Goal: Complete Application Form: Complete application form

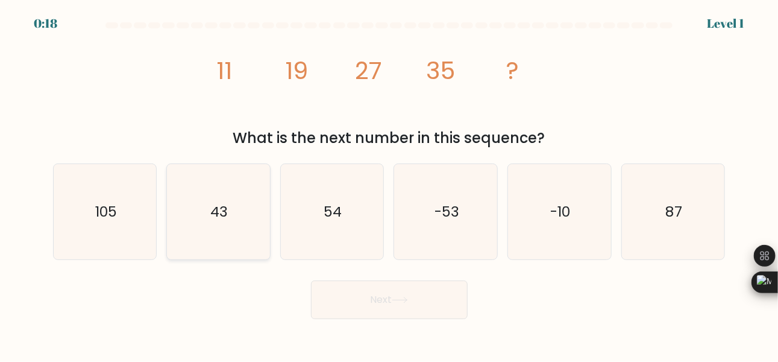
click at [239, 224] on icon "43" at bounding box center [218, 211] width 95 height 95
click at [389, 184] on input "b. 43" at bounding box center [389, 182] width 1 height 3
radio input "true"
click at [410, 306] on button "Next" at bounding box center [389, 299] width 157 height 39
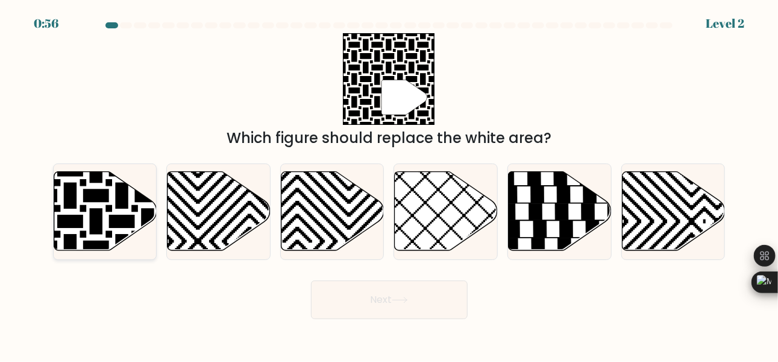
click at [89, 212] on icon at bounding box center [105, 211] width 103 height 79
click at [389, 184] on input "a." at bounding box center [389, 182] width 1 height 3
radio input "true"
click at [428, 294] on button "Next" at bounding box center [389, 299] width 157 height 39
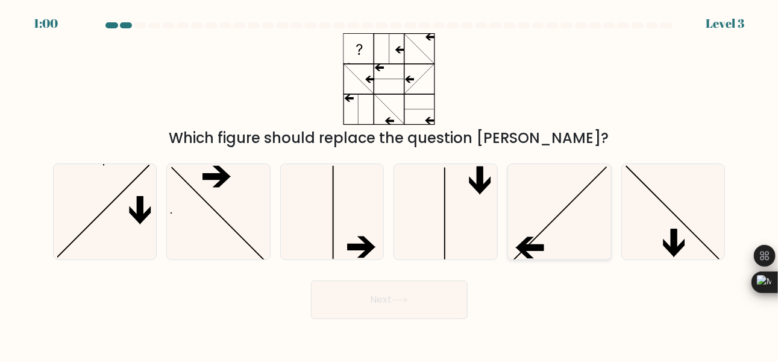
click at [554, 234] on icon at bounding box center [559, 211] width 95 height 95
click at [390, 184] on input "e." at bounding box center [389, 182] width 1 height 3
radio input "true"
click at [408, 303] on icon at bounding box center [400, 300] width 16 height 7
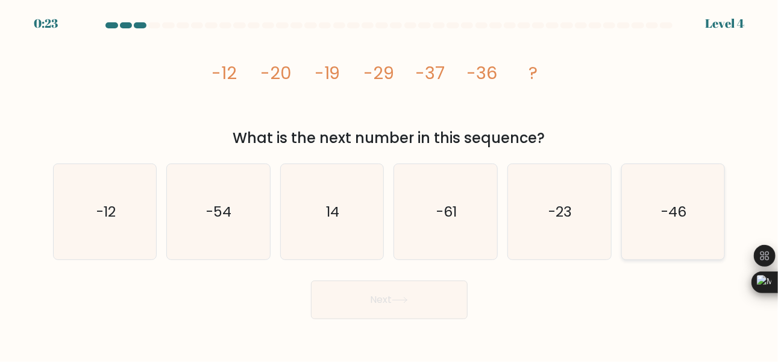
click at [678, 219] on text "-46" at bounding box center [674, 211] width 25 height 20
click at [390, 184] on input "f. -46" at bounding box center [389, 182] width 1 height 3
radio input "true"
click at [407, 298] on icon at bounding box center [399, 299] width 14 height 5
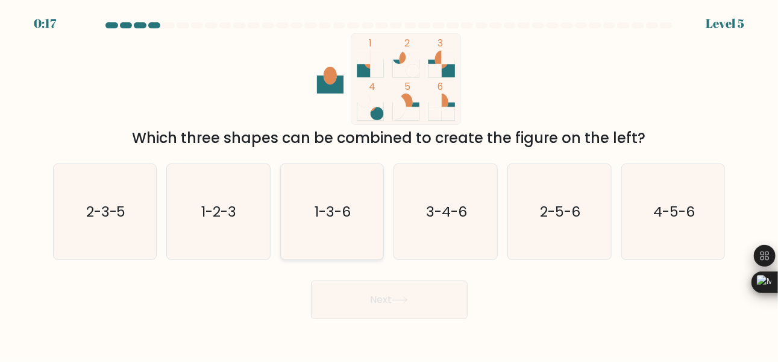
click at [319, 220] on text "1-3-6" at bounding box center [333, 211] width 36 height 20
click at [389, 184] on input "c. 1-3-6" at bounding box center [389, 182] width 1 height 3
radio input "true"
click at [403, 292] on button "Next" at bounding box center [389, 299] width 157 height 39
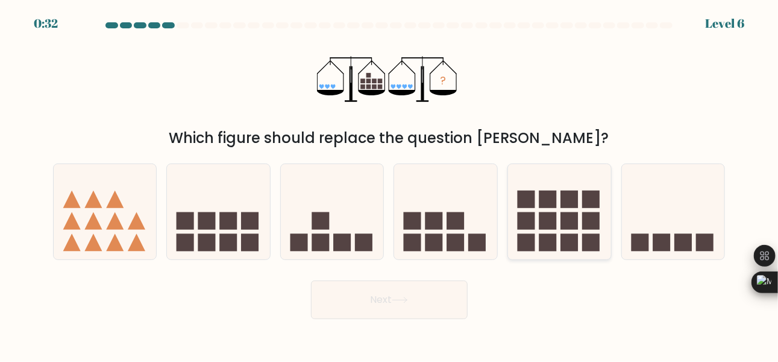
click at [545, 203] on rect at bounding box center [547, 198] width 17 height 17
click at [390, 184] on input "e." at bounding box center [389, 182] width 1 height 3
radio input "true"
click at [402, 292] on button "Next" at bounding box center [389, 299] width 157 height 39
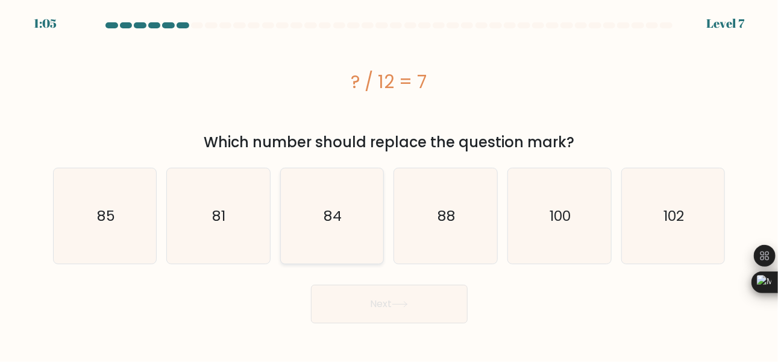
click at [319, 216] on icon "84" at bounding box center [331, 215] width 95 height 95
click at [389, 184] on input "c. 84" at bounding box center [389, 182] width 1 height 3
radio input "true"
click at [413, 299] on button "Next" at bounding box center [389, 303] width 157 height 39
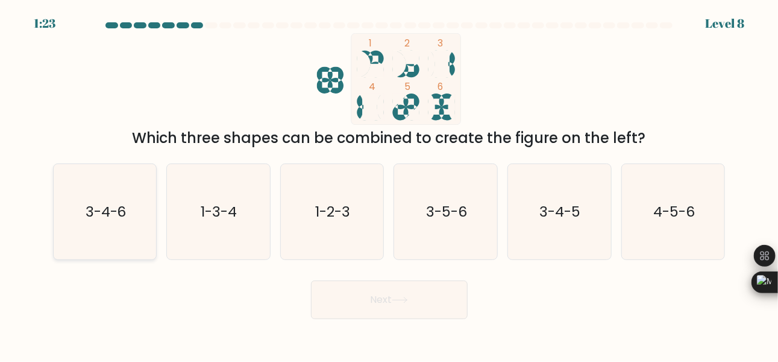
click at [111, 211] on text "3-4-6" at bounding box center [105, 211] width 41 height 20
click at [389, 184] on input "a. 3-4-6" at bounding box center [389, 182] width 1 height 3
radio input "true"
click at [397, 287] on button "Next" at bounding box center [389, 299] width 157 height 39
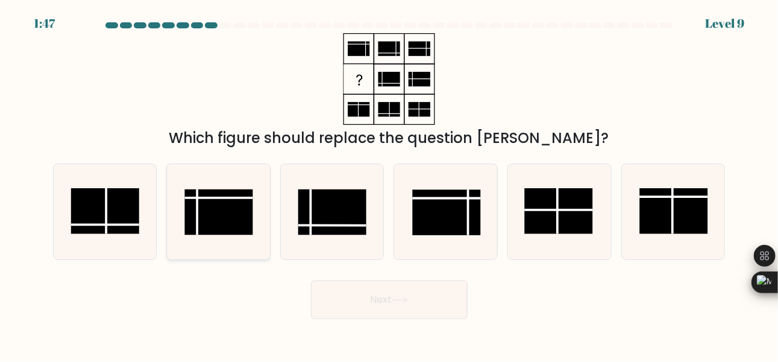
click at [215, 213] on rect at bounding box center [219, 212] width 68 height 46
click at [389, 184] on input "b." at bounding box center [389, 182] width 1 height 3
radio input "true"
click at [390, 298] on button "Next" at bounding box center [389, 299] width 157 height 39
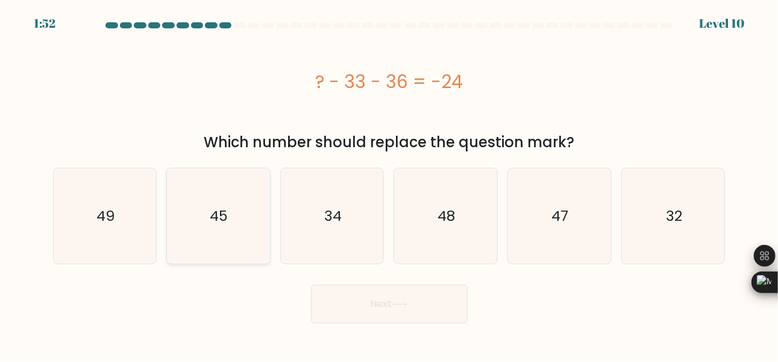
click at [208, 208] on icon "45" at bounding box center [218, 215] width 95 height 95
click at [389, 184] on input "b. 45" at bounding box center [389, 182] width 1 height 3
radio input "true"
click at [400, 303] on icon at bounding box center [400, 304] width 16 height 7
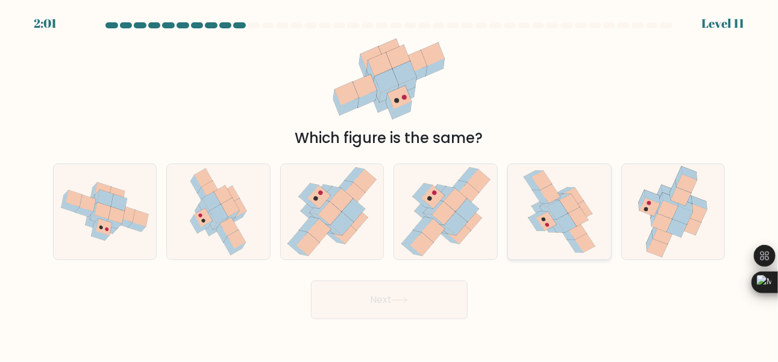
click at [546, 229] on icon at bounding box center [546, 221] width 20 height 19
click at [390, 184] on input "e." at bounding box center [389, 182] width 1 height 3
radio input "true"
click at [425, 298] on button "Next" at bounding box center [389, 299] width 157 height 39
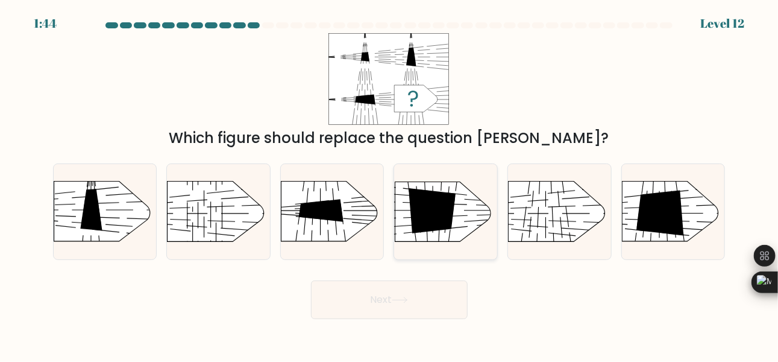
click at [433, 235] on rect at bounding box center [483, 255] width 266 height 203
click at [390, 184] on input "d." at bounding box center [389, 182] width 1 height 3
radio input "true"
click at [115, 209] on rect at bounding box center [41, 259] width 266 height 204
click at [389, 184] on input "a." at bounding box center [389, 182] width 1 height 3
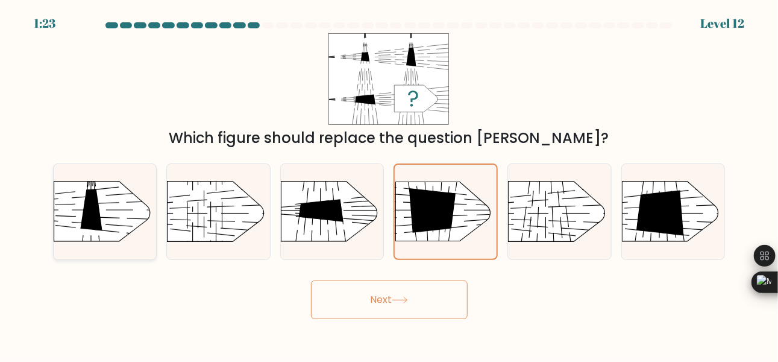
radio input "true"
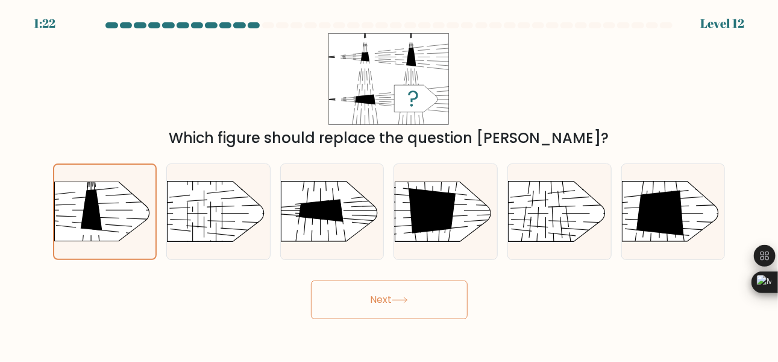
click at [394, 296] on button "Next" at bounding box center [389, 299] width 157 height 39
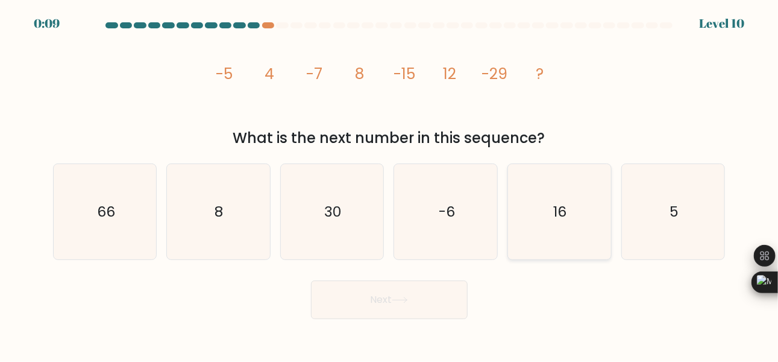
click at [561, 223] on icon "16" at bounding box center [559, 211] width 95 height 95
click at [390, 184] on input "e. 16" at bounding box center [389, 182] width 1 height 3
radio input "true"
click at [419, 301] on button "Next" at bounding box center [389, 299] width 157 height 39
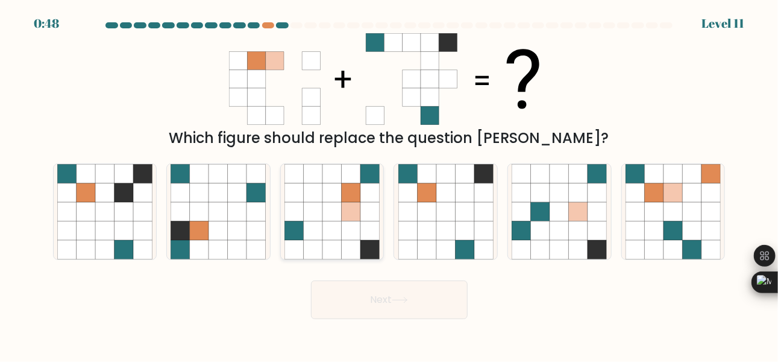
click at [363, 222] on icon at bounding box center [369, 230] width 19 height 19
click at [389, 184] on input "c." at bounding box center [389, 182] width 1 height 3
radio input "true"
click at [422, 311] on button "Next" at bounding box center [389, 299] width 157 height 39
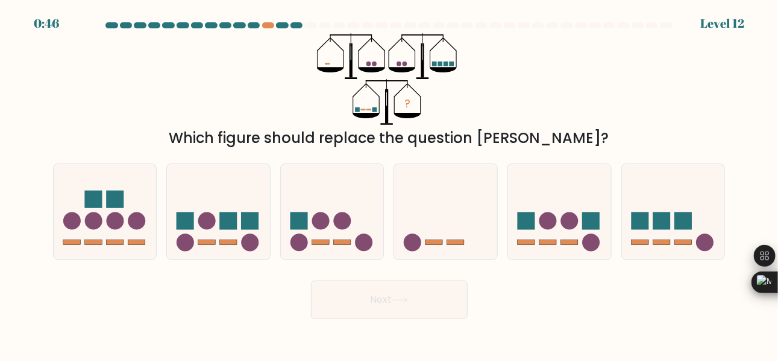
click at [426, 306] on button "Next" at bounding box center [389, 299] width 157 height 39
click at [362, 240] on circle at bounding box center [364, 242] width 17 height 17
click at [389, 184] on input "c." at bounding box center [389, 182] width 1 height 3
radio input "true"
click at [429, 303] on button "Next" at bounding box center [389, 299] width 157 height 39
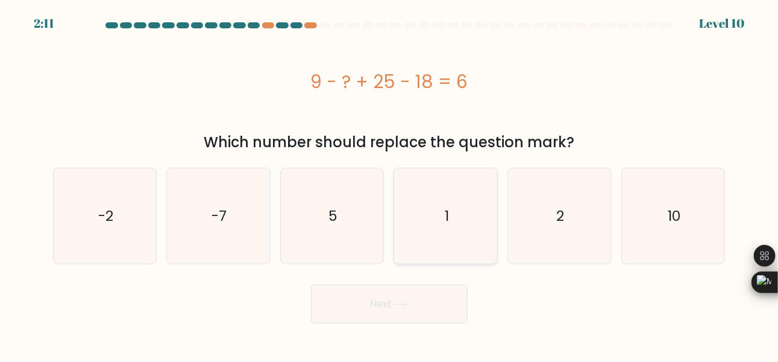
click at [451, 236] on icon "1" at bounding box center [445, 215] width 95 height 95
click at [390, 184] on input "d. 1" at bounding box center [389, 182] width 1 height 3
radio input "true"
click at [433, 304] on button "Next" at bounding box center [389, 303] width 157 height 39
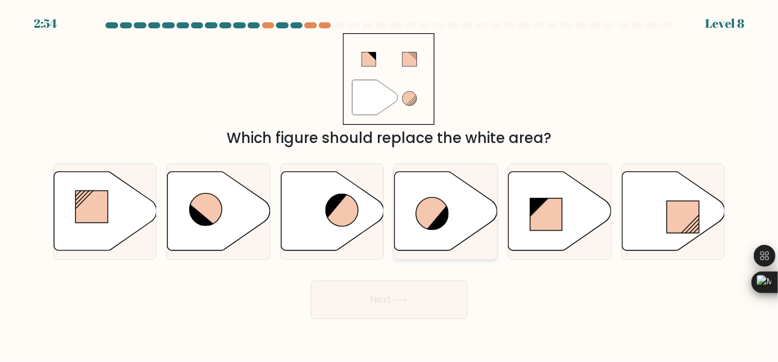
click at [448, 226] on icon at bounding box center [439, 216] width 24 height 25
click at [390, 184] on input "d." at bounding box center [389, 182] width 1 height 3
radio input "true"
click at [434, 216] on icon at bounding box center [433, 213] width 32 height 32
click at [390, 184] on input "d." at bounding box center [389, 182] width 1 height 3
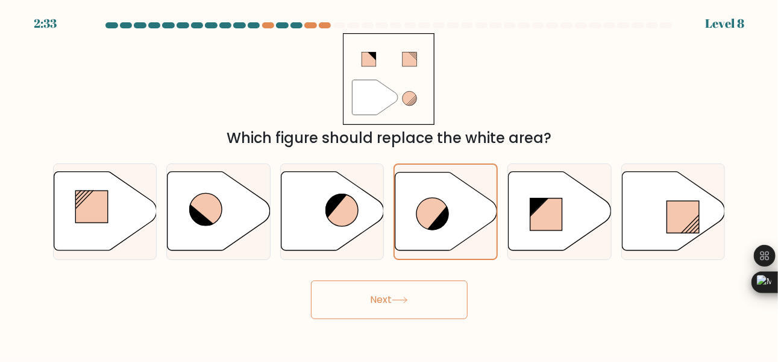
click at [407, 295] on button "Next" at bounding box center [389, 299] width 157 height 39
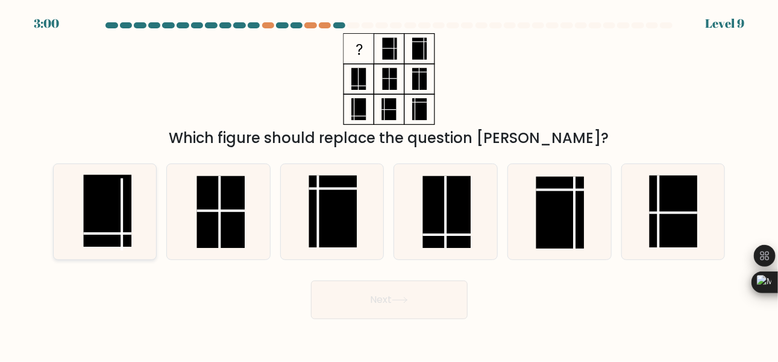
click at [116, 211] on rect at bounding box center [107, 210] width 48 height 72
click at [389, 184] on input "a." at bounding box center [389, 182] width 1 height 3
radio input "true"
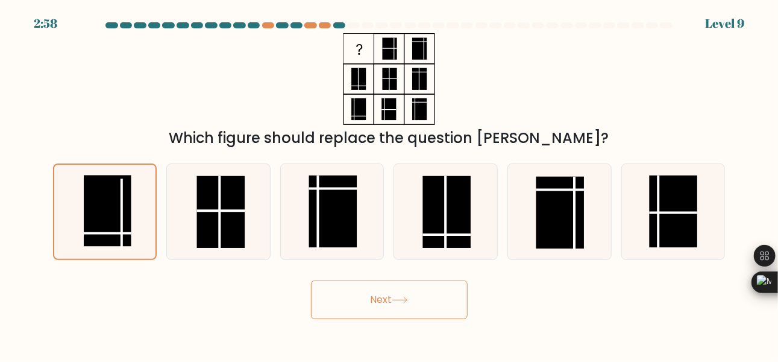
click at [412, 303] on button "Next" at bounding box center [389, 299] width 157 height 39
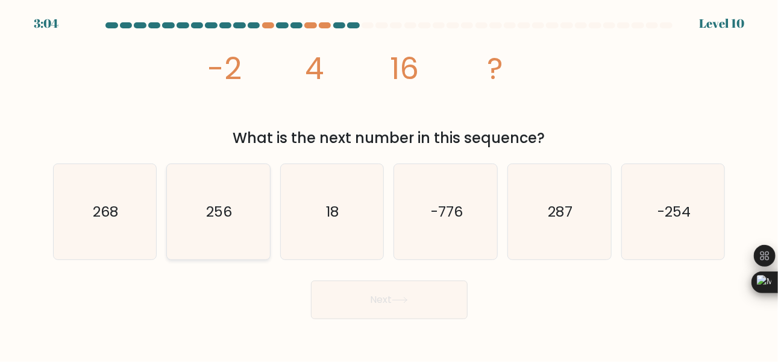
click at [215, 218] on text "256" at bounding box center [220, 211] width 26 height 20
click at [389, 184] on input "b. 256" at bounding box center [389, 182] width 1 height 3
radio input "true"
click at [422, 310] on button "Next" at bounding box center [389, 299] width 157 height 39
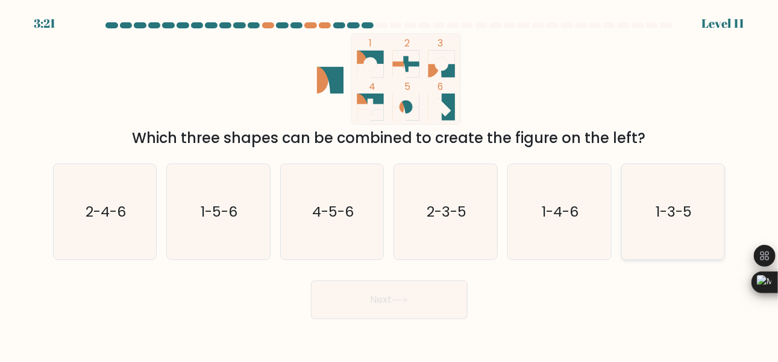
click at [672, 232] on icon "1-3-5" at bounding box center [673, 211] width 95 height 95
click at [390, 184] on input "f. 1-3-5" at bounding box center [389, 182] width 1 height 3
radio input "true"
click at [430, 292] on button "Next" at bounding box center [389, 299] width 157 height 39
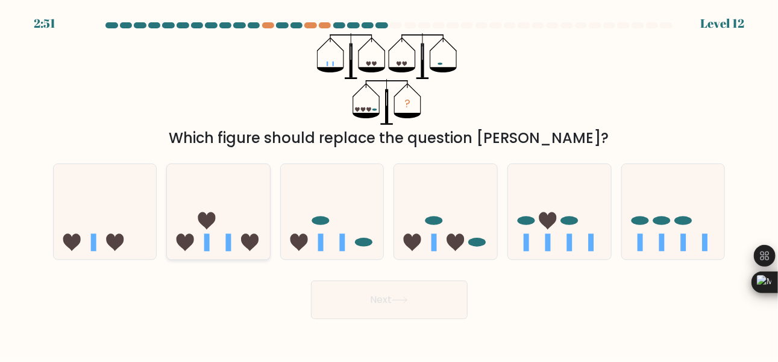
click at [233, 224] on icon at bounding box center [218, 211] width 103 height 85
click at [389, 184] on input "b." at bounding box center [389, 182] width 1 height 3
radio input "true"
click at [385, 300] on button "Next" at bounding box center [389, 299] width 157 height 39
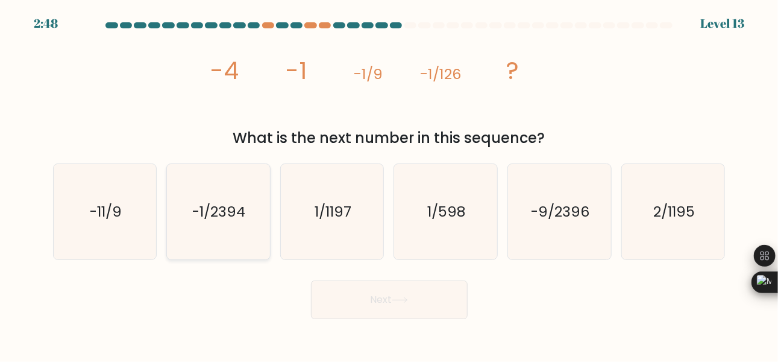
click at [243, 216] on text "-1/2394" at bounding box center [219, 211] width 53 height 20
click at [389, 184] on input "b. -1/2394" at bounding box center [389, 182] width 1 height 3
radio input "true"
click at [408, 302] on icon at bounding box center [400, 300] width 16 height 7
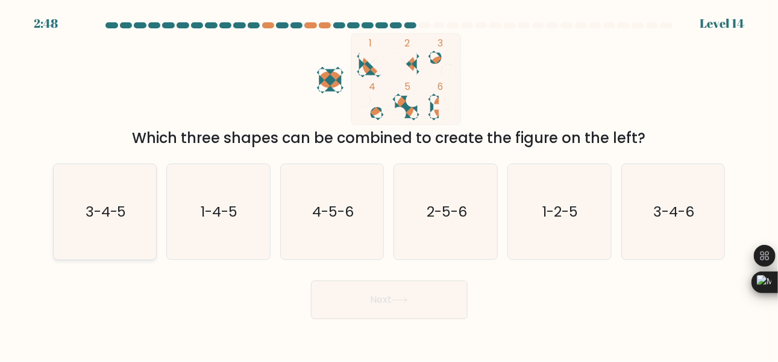
click at [114, 227] on icon "3-4-5" at bounding box center [104, 211] width 95 height 95
click at [389, 184] on input "a. 3-4-5" at bounding box center [389, 182] width 1 height 3
radio input "true"
click at [404, 309] on button "Next" at bounding box center [389, 299] width 157 height 39
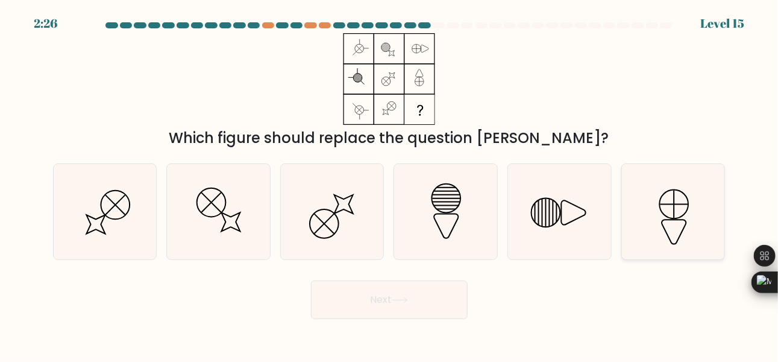
click at [665, 204] on line at bounding box center [675, 204] width 28 height 0
click at [390, 184] on input "f." at bounding box center [389, 182] width 1 height 3
radio input "true"
click at [410, 295] on button "Next" at bounding box center [389, 299] width 157 height 39
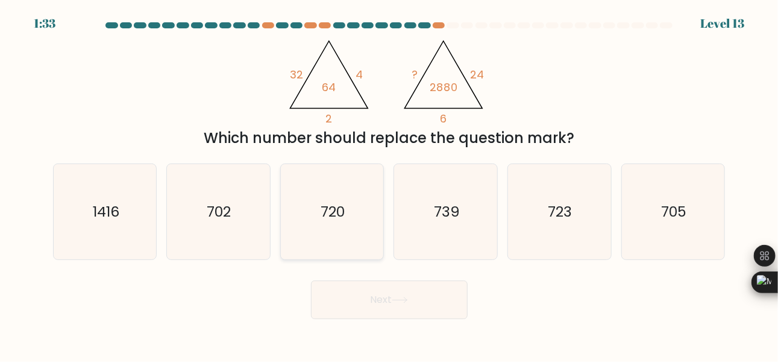
click at [341, 204] on text "720" at bounding box center [333, 211] width 24 height 20
click at [389, 184] on input "c. 720" at bounding box center [389, 182] width 1 height 3
radio input "true"
click at [421, 304] on button "Next" at bounding box center [389, 299] width 157 height 39
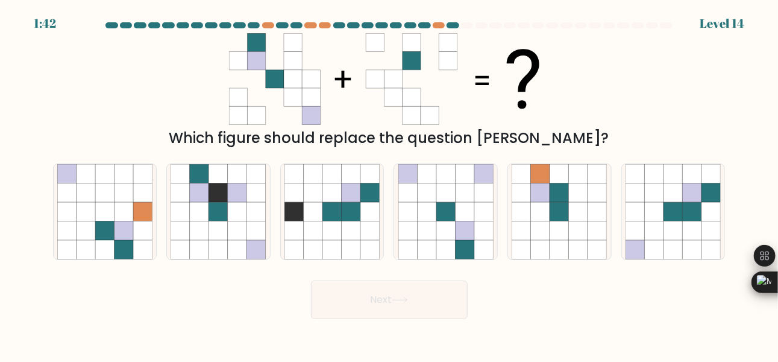
click at [432, 73] on icon at bounding box center [430, 79] width 18 height 18
click at [421, 78] on icon at bounding box center [430, 79] width 18 height 18
click at [419, 73] on icon at bounding box center [412, 79] width 18 height 18
click at [295, 52] on icon at bounding box center [293, 61] width 18 height 18
click at [562, 200] on icon at bounding box center [559, 192] width 19 height 19
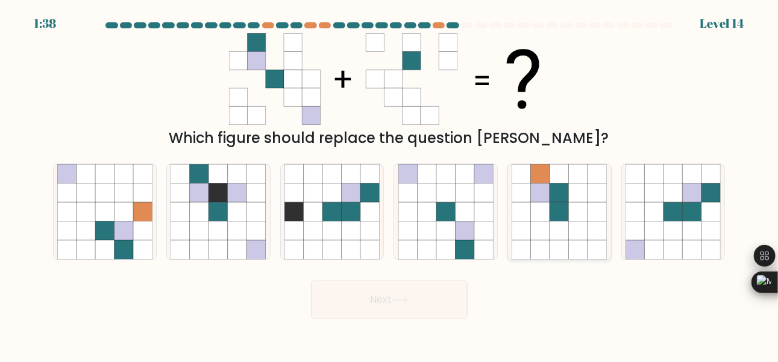
click at [390, 184] on input "e." at bounding box center [389, 182] width 1 height 3
radio input "true"
click at [559, 199] on icon at bounding box center [559, 192] width 19 height 19
click at [390, 184] on input "e." at bounding box center [389, 182] width 1 height 3
click at [683, 212] on icon at bounding box center [692, 211] width 19 height 19
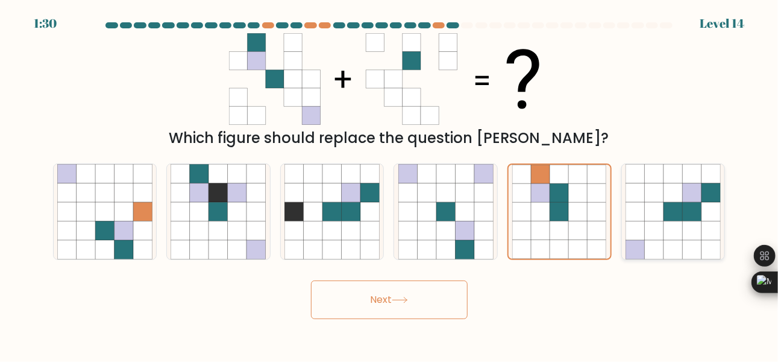
click at [390, 184] on input "f." at bounding box center [389, 182] width 1 height 3
radio input "true"
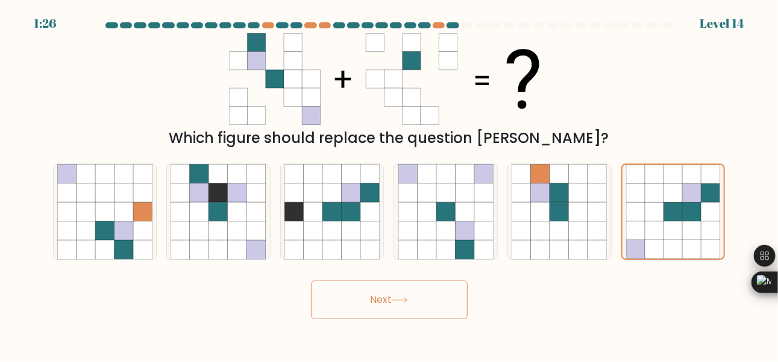
click at [401, 300] on icon at bounding box center [399, 299] width 14 height 5
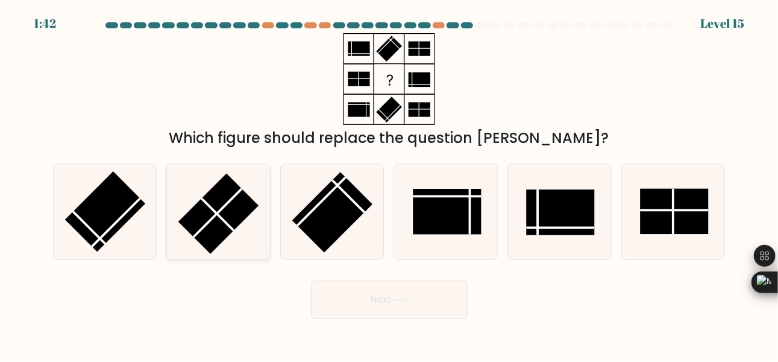
click at [227, 212] on rect at bounding box center [218, 213] width 80 height 80
click at [389, 184] on input "b." at bounding box center [389, 182] width 1 height 3
radio input "true"
click at [424, 295] on button "Next" at bounding box center [389, 299] width 157 height 39
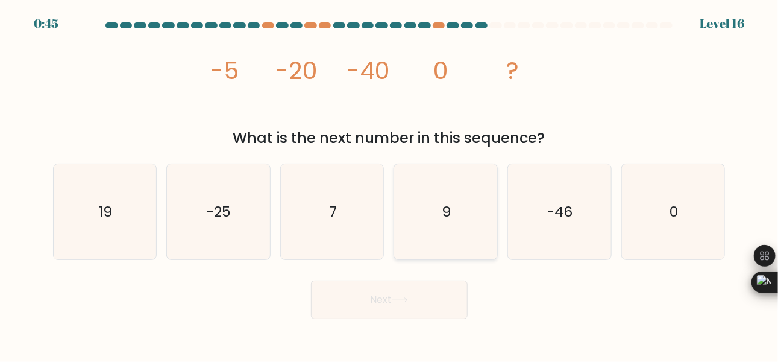
click at [446, 210] on text "9" at bounding box center [447, 211] width 10 height 20
click at [390, 184] on input "d. 9" at bounding box center [389, 182] width 1 height 3
radio input "true"
click at [397, 302] on icon at bounding box center [400, 300] width 16 height 7
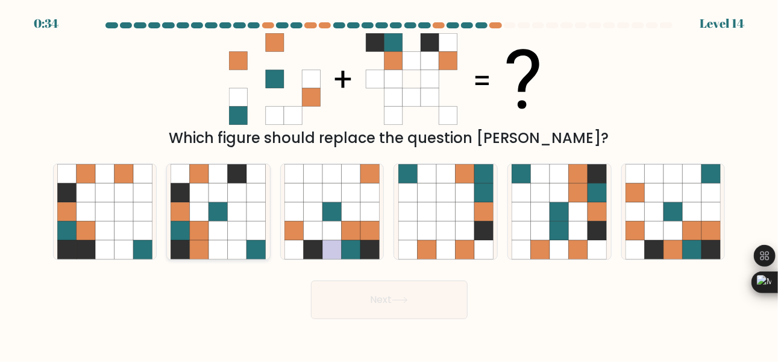
click at [244, 209] on icon at bounding box center [237, 211] width 19 height 19
click at [389, 184] on input "b." at bounding box center [389, 182] width 1 height 3
radio input "true"
click at [405, 298] on icon at bounding box center [400, 300] width 16 height 7
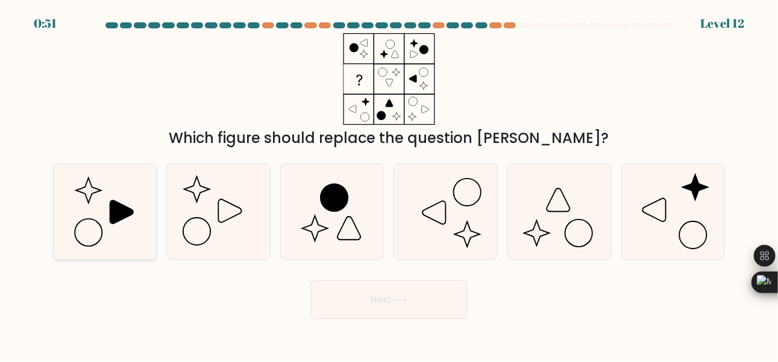
click at [110, 210] on icon at bounding box center [121, 211] width 23 height 23
click at [389, 184] on input "a." at bounding box center [389, 182] width 1 height 3
radio input "true"
click at [437, 306] on button "Next" at bounding box center [389, 299] width 157 height 39
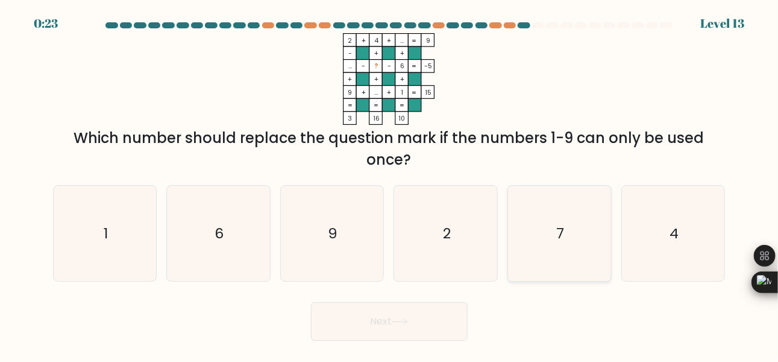
click at [558, 231] on text "7" at bounding box center [561, 233] width 8 height 20
click at [390, 184] on input "e. 7" at bounding box center [389, 182] width 1 height 3
radio input "true"
click at [413, 319] on button "Next" at bounding box center [389, 321] width 157 height 39
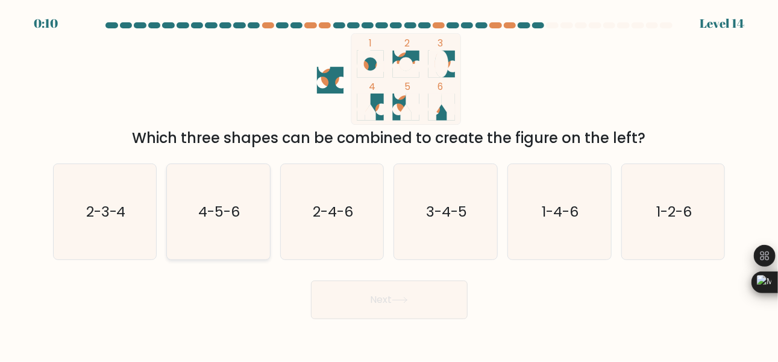
click at [242, 220] on icon "4-5-6" at bounding box center [218, 211] width 95 height 95
click at [389, 184] on input "b. 4-5-6" at bounding box center [389, 182] width 1 height 3
radio input "true"
click at [403, 304] on button "Next" at bounding box center [389, 299] width 157 height 39
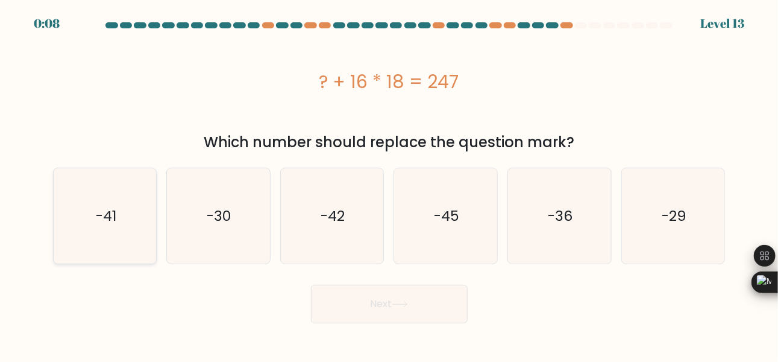
click at [95, 227] on icon "-41" at bounding box center [104, 215] width 95 height 95
click at [389, 184] on input "a. -41" at bounding box center [389, 182] width 1 height 3
radio input "true"
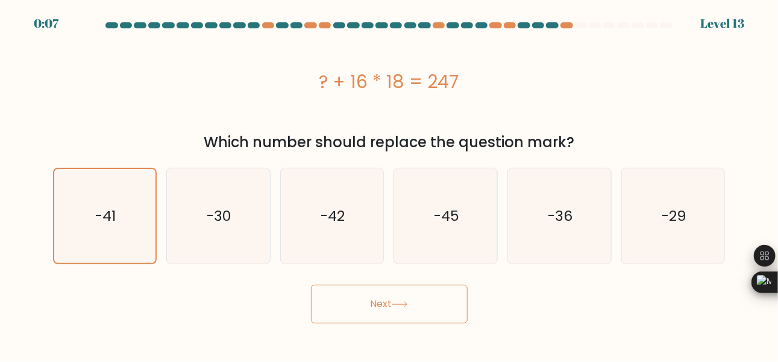
click at [419, 309] on button "Next" at bounding box center [389, 303] width 157 height 39
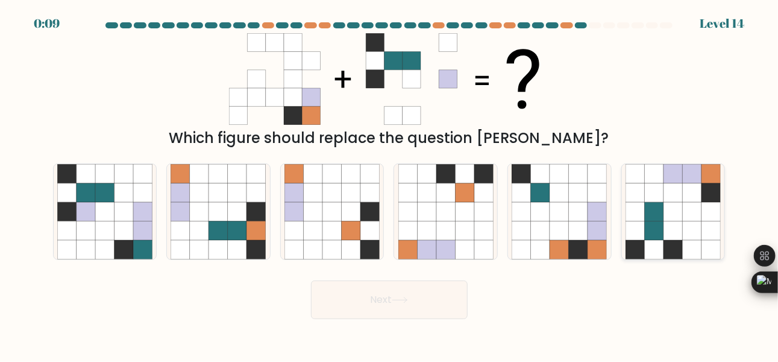
click at [687, 212] on icon at bounding box center [692, 211] width 19 height 19
click at [390, 184] on input "f." at bounding box center [389, 182] width 1 height 3
radio input "true"
click at [434, 299] on button "Next" at bounding box center [389, 299] width 157 height 39
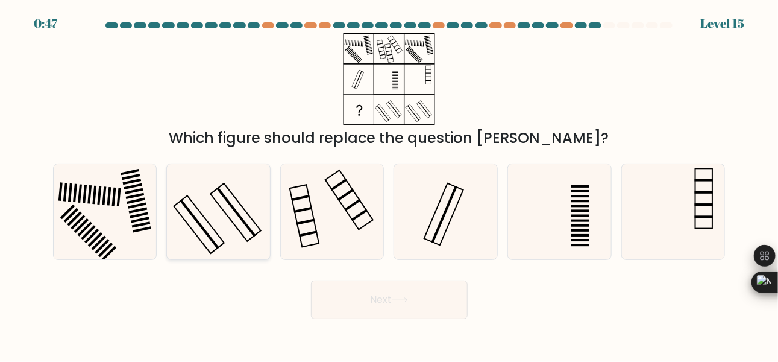
click at [238, 212] on rect at bounding box center [237, 211] width 40 height 49
click at [389, 184] on input "b." at bounding box center [389, 182] width 1 height 3
radio input "true"
click at [407, 304] on button "Next" at bounding box center [389, 299] width 157 height 39
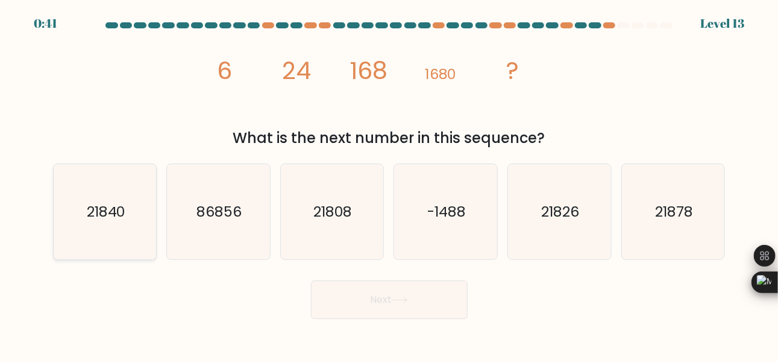
click at [105, 224] on icon "21840" at bounding box center [104, 211] width 95 height 95
click at [389, 184] on input "a. 21840" at bounding box center [389, 182] width 1 height 3
radio input "true"
click at [421, 306] on button "Next" at bounding box center [389, 299] width 157 height 39
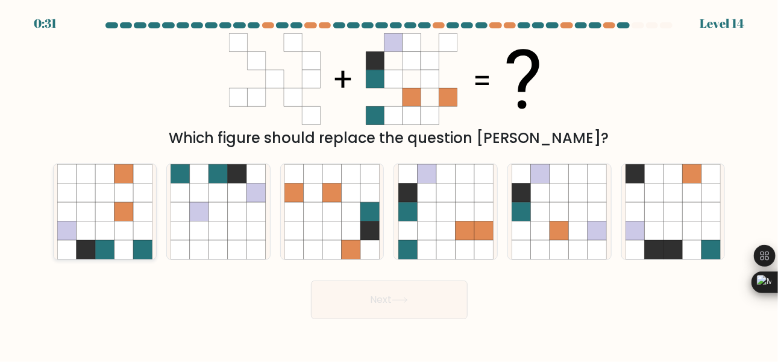
click at [121, 218] on icon at bounding box center [124, 211] width 19 height 19
click at [389, 184] on input "a." at bounding box center [389, 182] width 1 height 3
radio input "true"
click at [413, 301] on button "Next" at bounding box center [389, 299] width 157 height 39
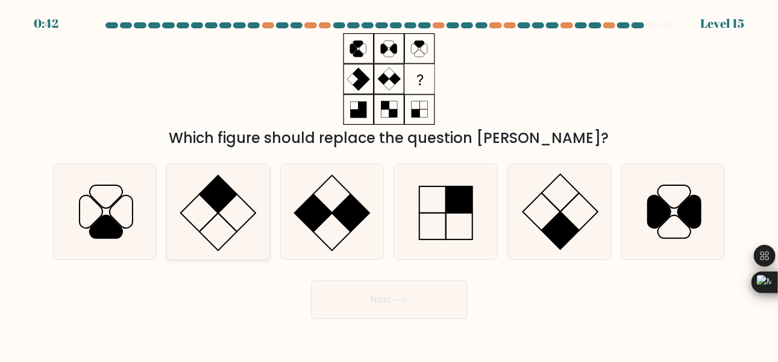
click at [208, 212] on icon at bounding box center [218, 211] width 95 height 95
click at [389, 184] on input "b." at bounding box center [389, 182] width 1 height 3
radio input "true"
click at [559, 221] on rect at bounding box center [560, 230] width 37 height 37
click at [390, 184] on input "e." at bounding box center [389, 182] width 1 height 3
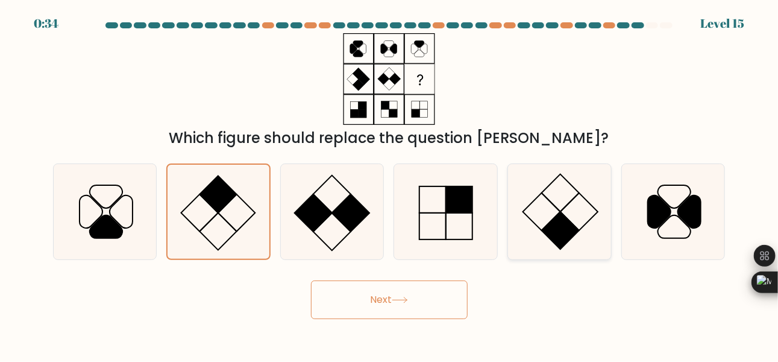
radio input "true"
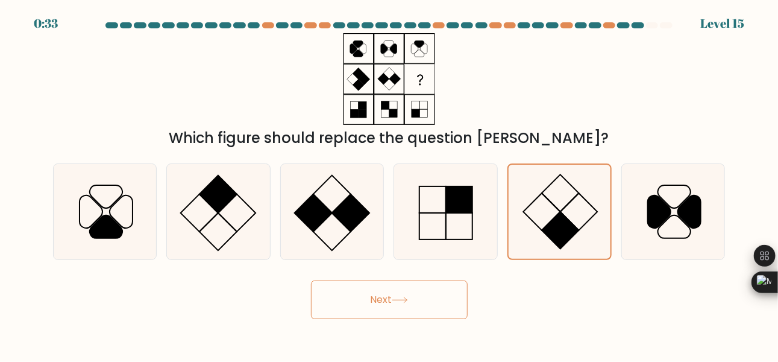
click at [433, 294] on button "Next" at bounding box center [389, 299] width 157 height 39
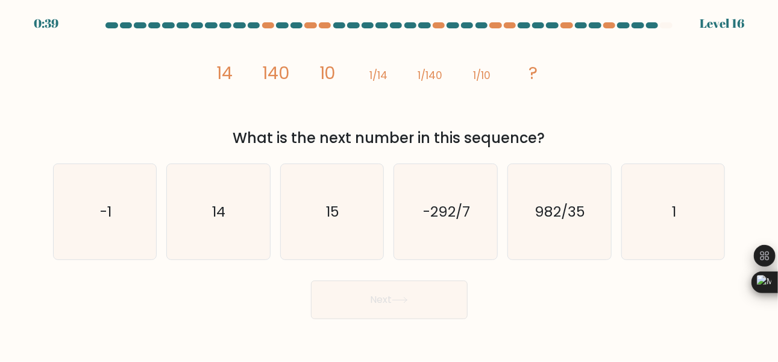
click at [378, 98] on icon "image/svg+xml 14 140 10 1/14 1/140 1/10 ?" at bounding box center [390, 79] width 362 height 92
click at [376, 80] on tspan "1/14" at bounding box center [379, 75] width 18 height 14
click at [363, 83] on icon "image/svg+xml 14 140 10 1/14 1/140 1/10 ?" at bounding box center [390, 79] width 362 height 92
click at [376, 96] on icon "image/svg+xml 14 140 10 1/14 1/140 1/10 ?" at bounding box center [390, 79] width 362 height 92
click at [397, 81] on icon "image/svg+xml 14 140 10 1/14 1/140 1/10 ?" at bounding box center [390, 79] width 362 height 92
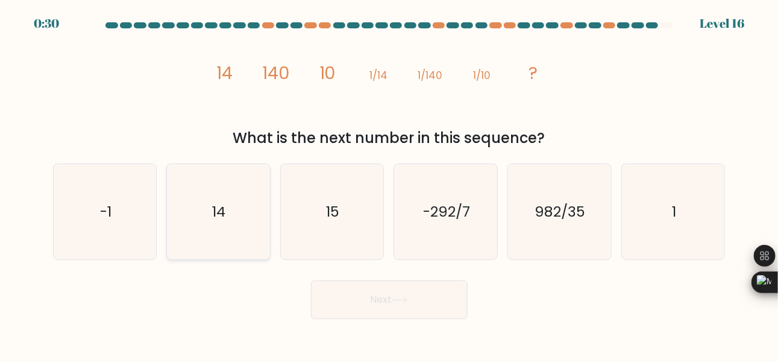
click at [225, 225] on icon "14" at bounding box center [218, 211] width 95 height 95
click at [389, 184] on input "b. 14" at bounding box center [389, 182] width 1 height 3
radio input "true"
click at [404, 298] on icon at bounding box center [400, 300] width 16 height 7
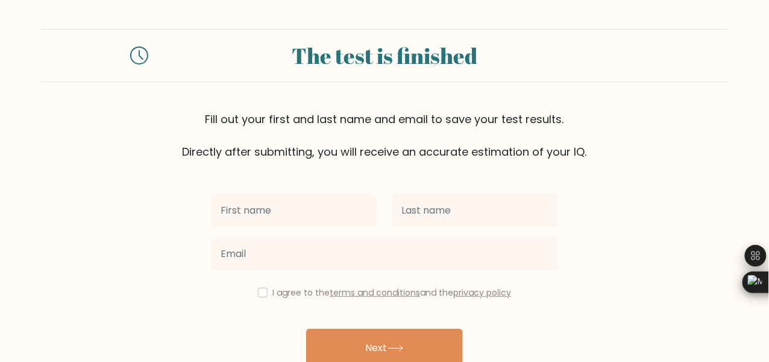
click at [316, 205] on input "text" at bounding box center [294, 210] width 166 height 34
type input "Abdulbasit"
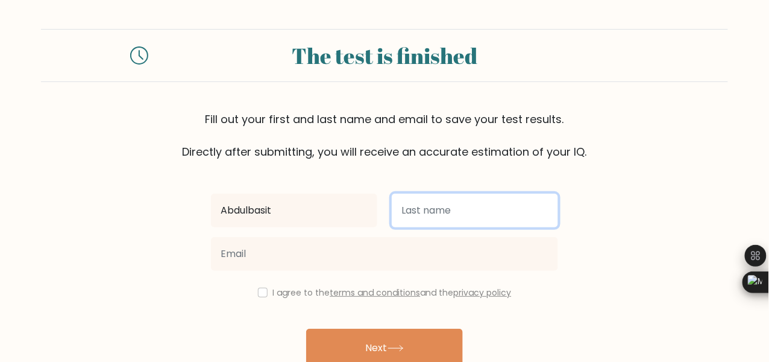
click at [462, 215] on input "text" at bounding box center [475, 210] width 166 height 34
type input "Buhari"
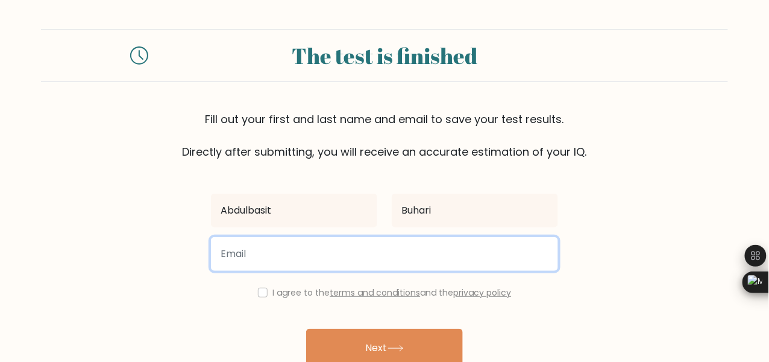
click at [295, 250] on input "email" at bounding box center [384, 254] width 347 height 34
type input "[EMAIL_ADDRESS][DOMAIN_NAME]"
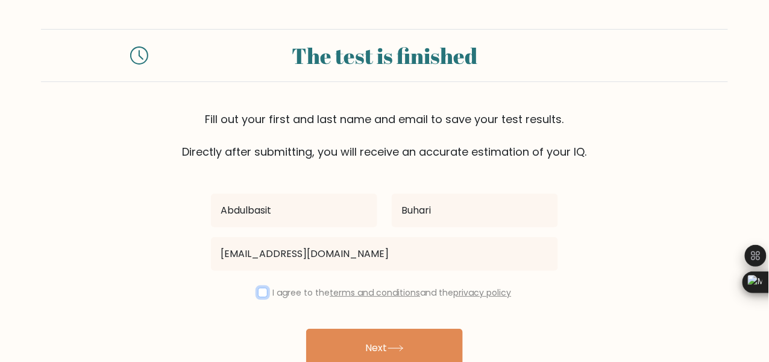
click at [264, 291] on input "checkbox" at bounding box center [263, 292] width 10 height 10
checkbox input "true"
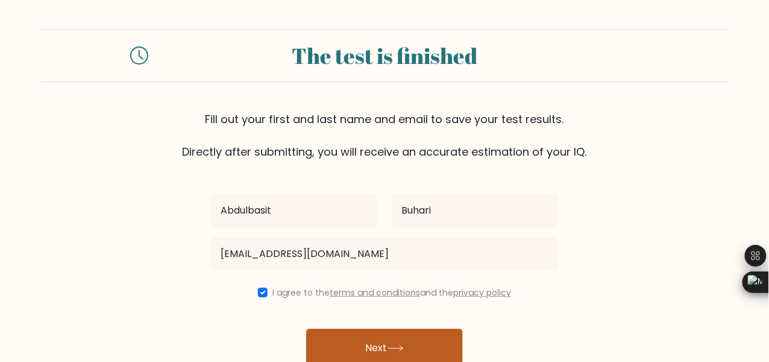
click at [402, 339] on button "Next" at bounding box center [384, 347] width 157 height 39
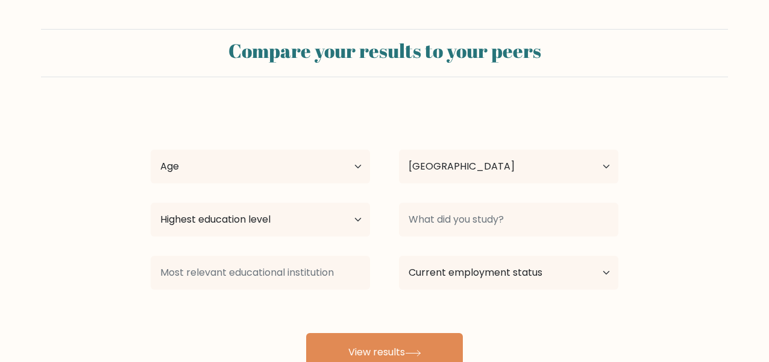
select select "NG"
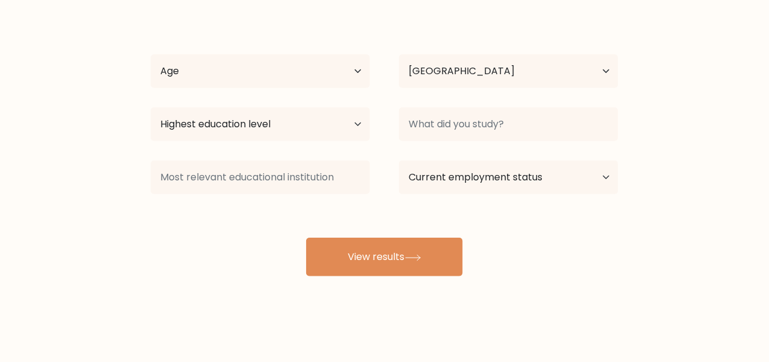
scroll to position [95, 0]
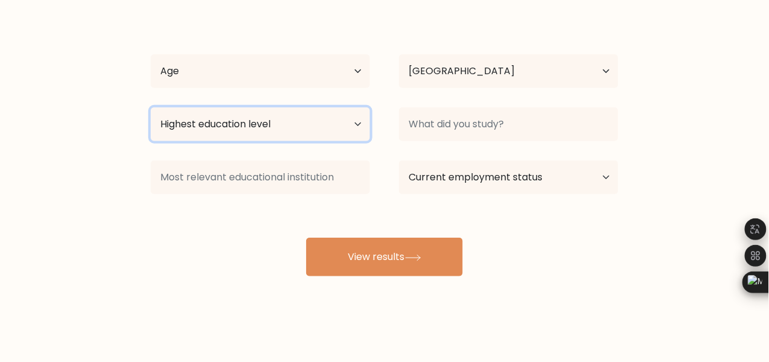
click at [362, 130] on select "Highest education level No schooling Primary Lower Secondary Upper Secondary Oc…" at bounding box center [260, 124] width 219 height 34
select select "bachelors_degree"
click at [151, 107] on select "Highest education level No schooling Primary Lower Secondary Upper Secondary Oc…" at bounding box center [260, 124] width 219 height 34
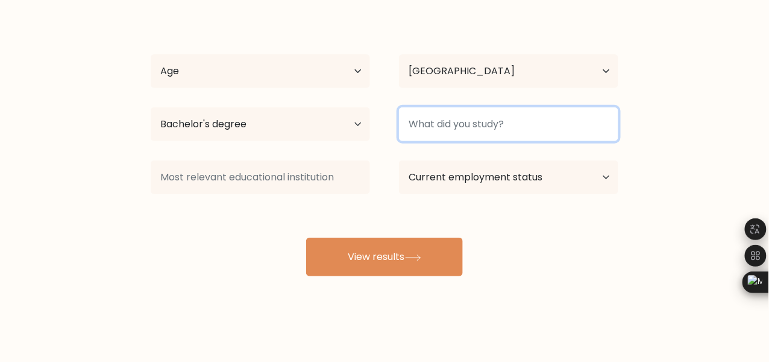
click at [456, 126] on input at bounding box center [508, 124] width 219 height 34
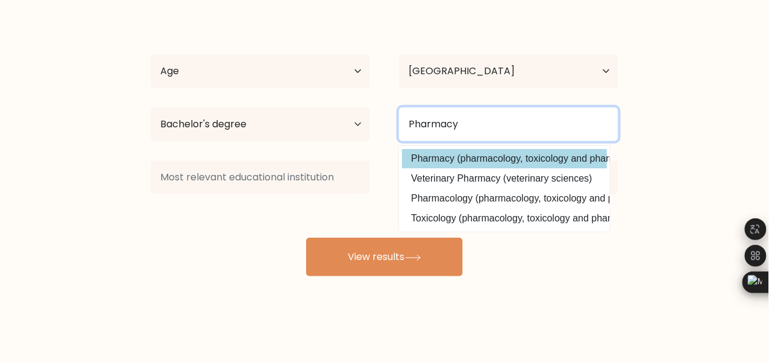
type input "Pharmacy"
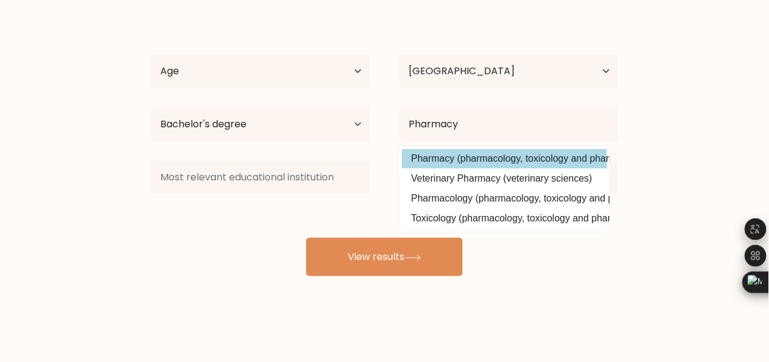
click at [420, 153] on option "Pharmacy (pharmacology, toxicology and pharmacy)" at bounding box center [504, 158] width 205 height 19
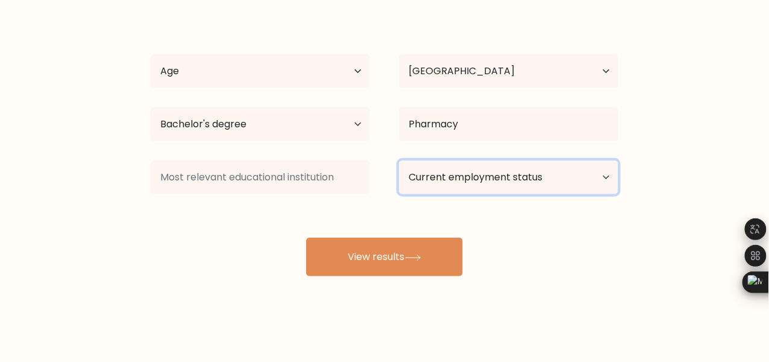
click at [565, 180] on select "Current employment status Employed Student Retired Other / prefer not to answer" at bounding box center [508, 177] width 219 height 34
click at [211, 247] on div "[PERSON_NAME] Age Under [DEMOGRAPHIC_DATA] [DEMOGRAPHIC_DATA] [DEMOGRAPHIC_DATA…" at bounding box center [384, 143] width 482 height 265
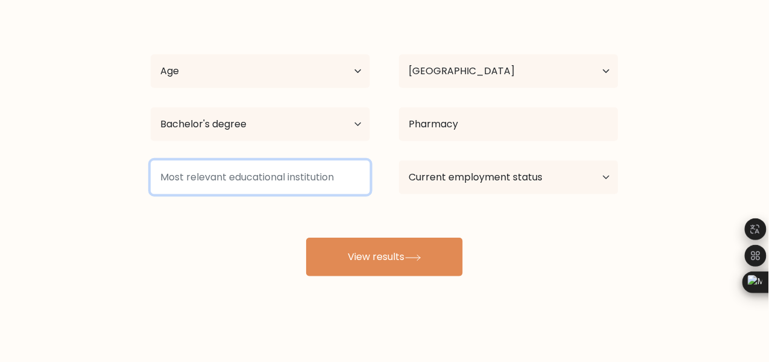
click at [258, 173] on input at bounding box center [260, 177] width 219 height 34
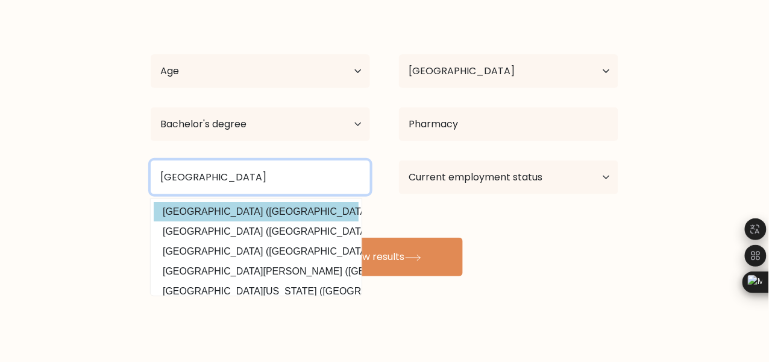
type input "[GEOGRAPHIC_DATA]"
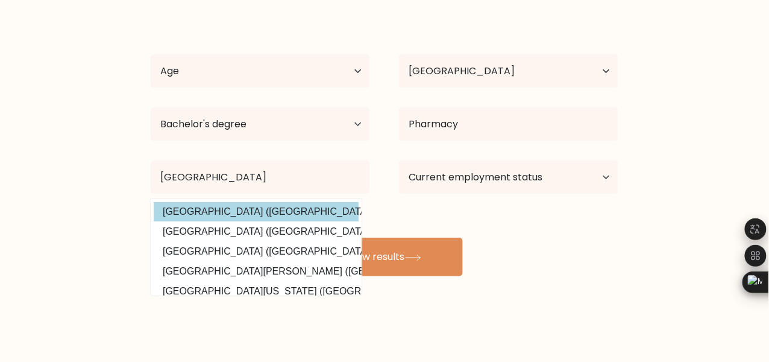
click at [286, 209] on option "[GEOGRAPHIC_DATA] ([GEOGRAPHIC_DATA])" at bounding box center [256, 211] width 205 height 19
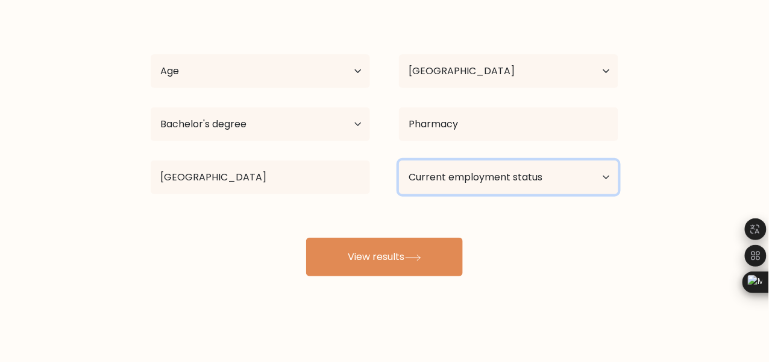
click at [570, 180] on select "Current employment status Employed Student Retired Other / prefer not to answer" at bounding box center [508, 177] width 219 height 34
click at [399, 160] on select "Current employment status Employed Student Retired Other / prefer not to answer" at bounding box center [508, 177] width 219 height 34
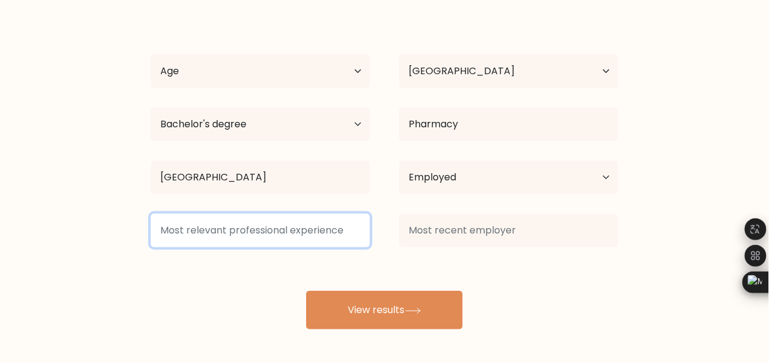
click at [335, 222] on input at bounding box center [260, 230] width 219 height 34
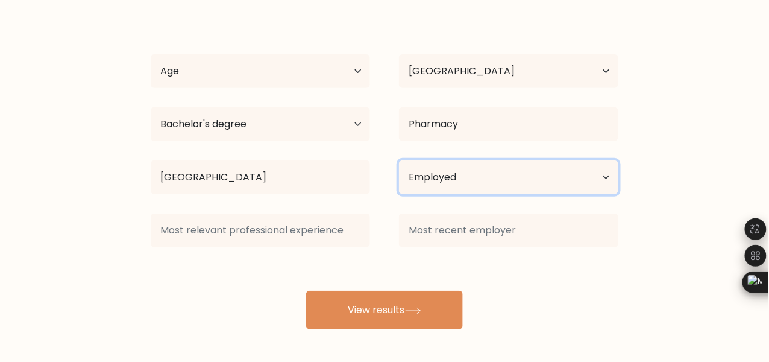
click at [594, 168] on select "Current employment status Employed Student Retired Other / prefer not to answer" at bounding box center [508, 177] width 219 height 34
select select "other"
click at [399, 160] on select "Current employment status Employed Student Retired Other / prefer not to answer" at bounding box center [508, 177] width 219 height 34
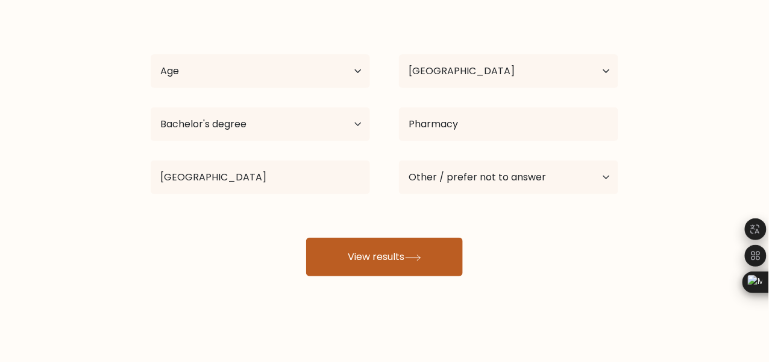
click at [406, 254] on button "View results" at bounding box center [384, 256] width 157 height 39
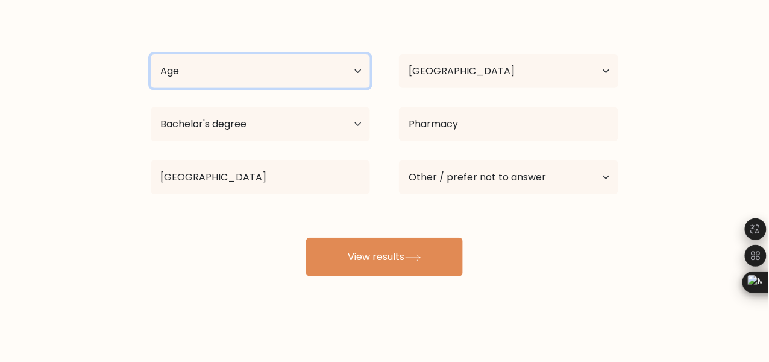
click at [345, 71] on select "Age Under [DEMOGRAPHIC_DATA] [DEMOGRAPHIC_DATA] [DEMOGRAPHIC_DATA] [DEMOGRAPHIC…" at bounding box center [260, 71] width 219 height 34
select select "18_24"
click at [151, 54] on select "Age Under [DEMOGRAPHIC_DATA] [DEMOGRAPHIC_DATA] [DEMOGRAPHIC_DATA] [DEMOGRAPHIC…" at bounding box center [260, 71] width 219 height 34
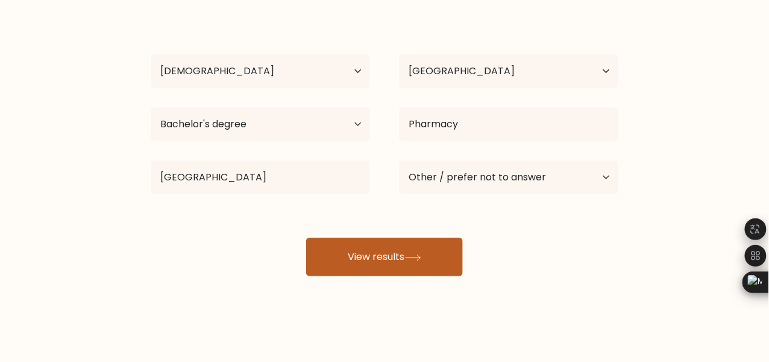
click at [404, 254] on button "View results" at bounding box center [384, 256] width 157 height 39
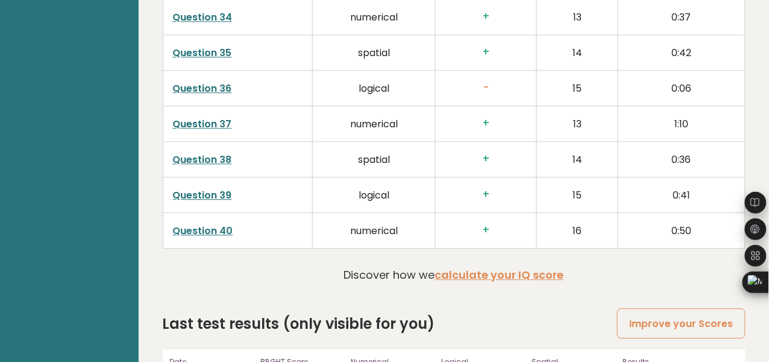
scroll to position [3200, 0]
